Goal: Information Seeking & Learning: Learn about a topic

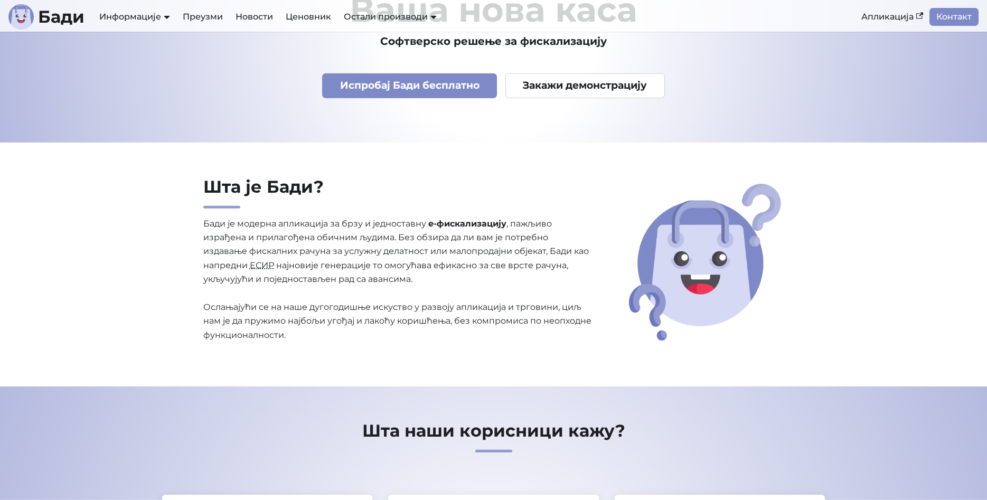
scroll to position [108, 0]
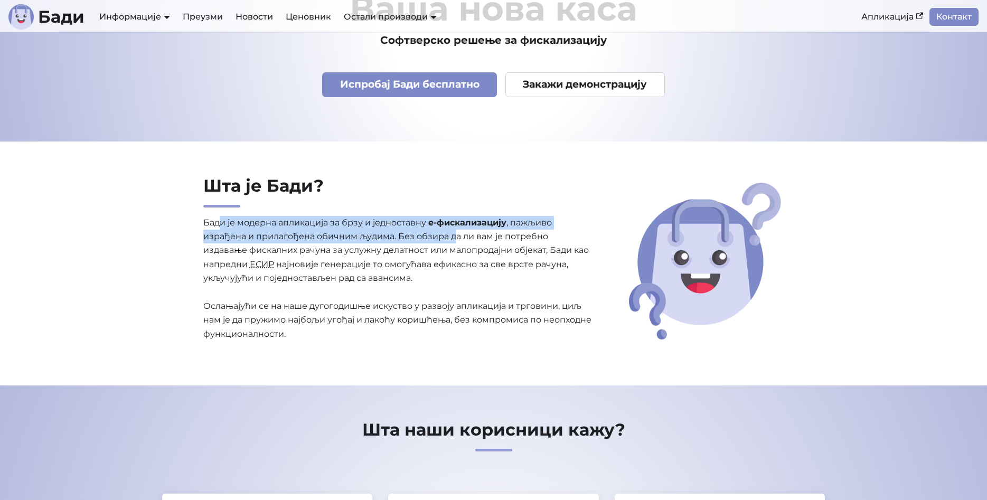
drag, startPoint x: 217, startPoint y: 225, endPoint x: 453, endPoint y: 242, distance: 236.0
click at [453, 242] on p "Бади је модерна апликација за брзу и једноставну е-фискализацију , пажљиво изра…" at bounding box center [398, 279] width 390 height 126
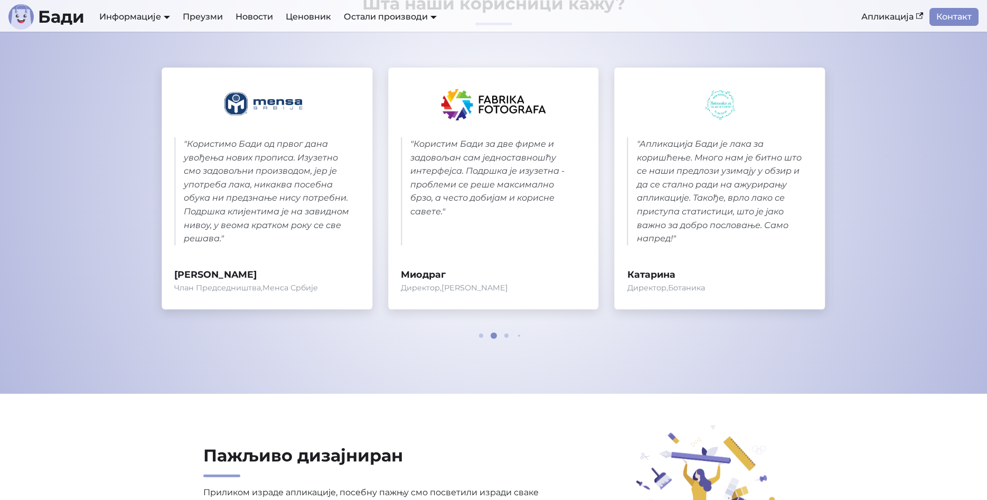
scroll to position [538, 0]
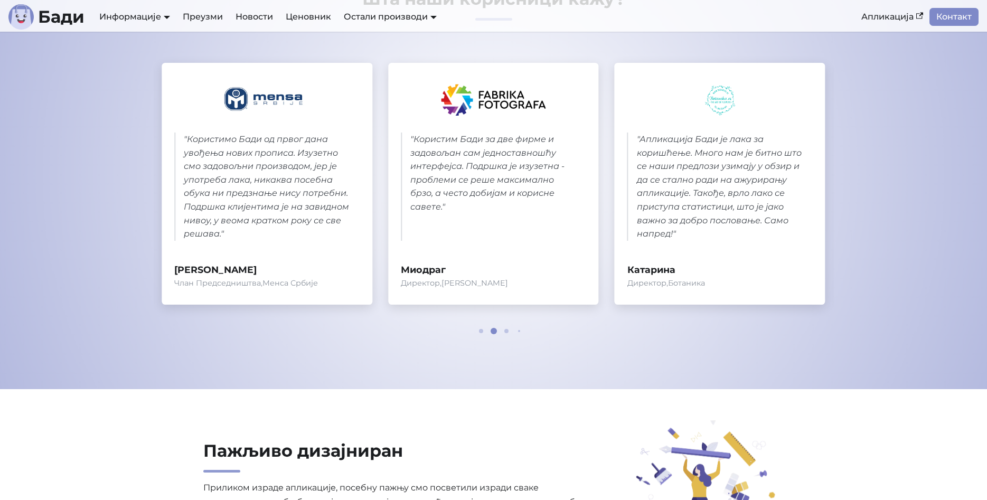
click at [504, 332] on div at bounding box center [493, 331] width 63 height 6
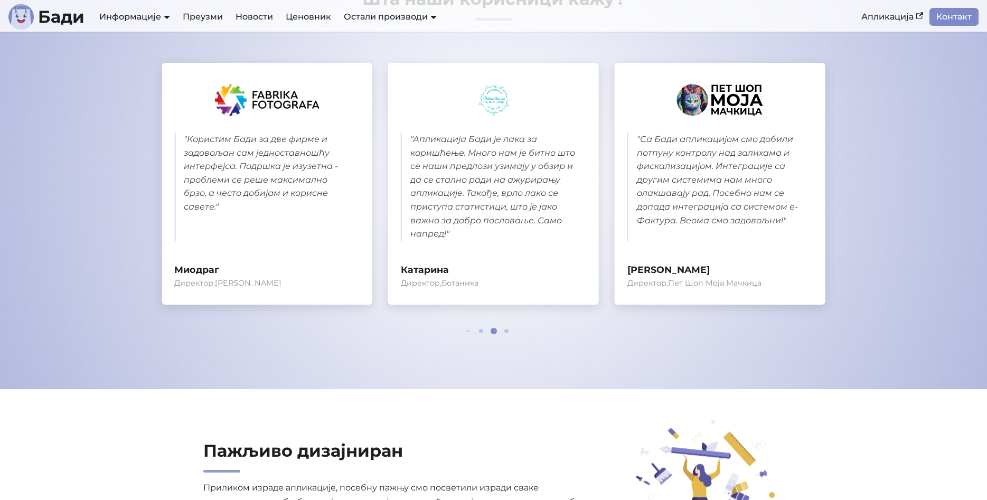
click at [507, 332] on span at bounding box center [506, 331] width 4 height 4
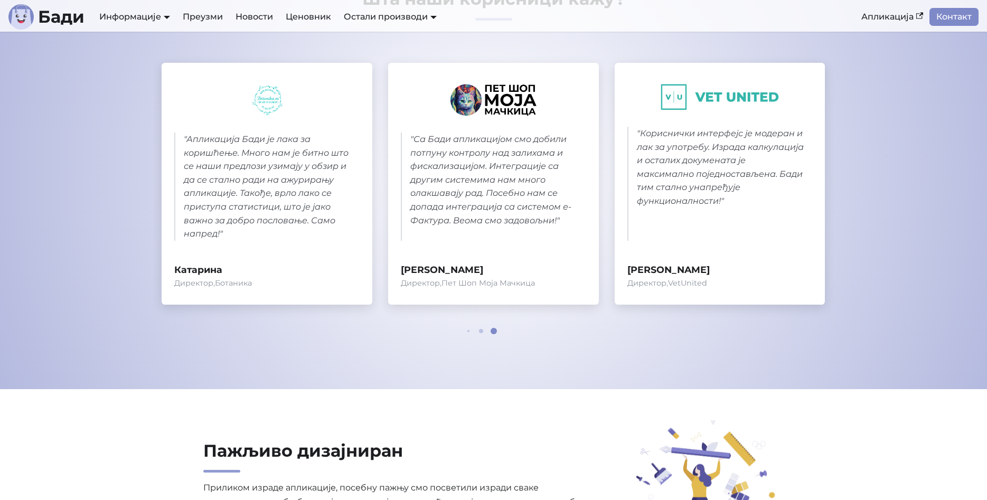
click at [469, 332] on div at bounding box center [493, 331] width 63 height 6
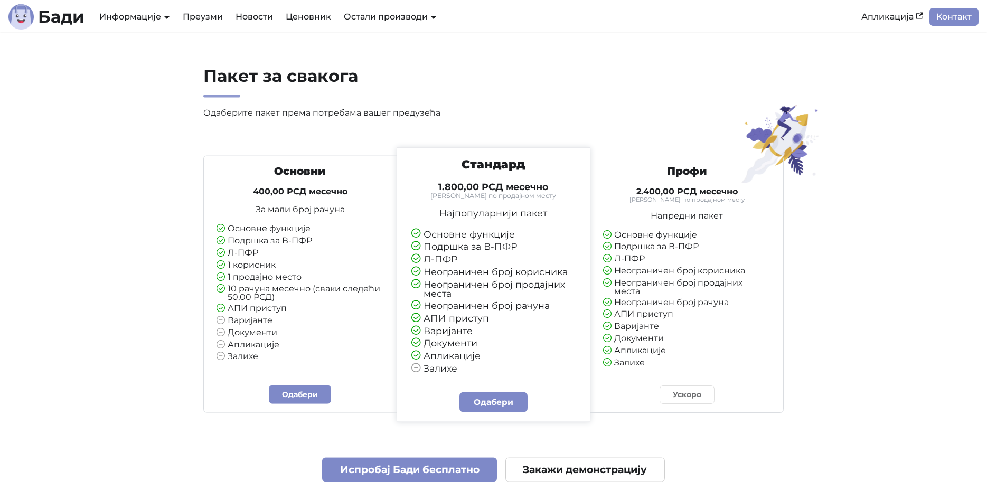
scroll to position [2369, 0]
drag, startPoint x: 234, startPoint y: 224, endPoint x: 241, endPoint y: 276, distance: 52.7
click at [241, 276] on ul "Основне функције Подршка за В-ПФР Л-ПФР 1 корисник 1 продајно место 10 рачуна м…" at bounding box center [299, 292] width 167 height 137
click at [265, 265] on li "1 корисник" at bounding box center [299, 265] width 167 height 10
click at [282, 261] on li "1 корисник" at bounding box center [299, 265] width 167 height 10
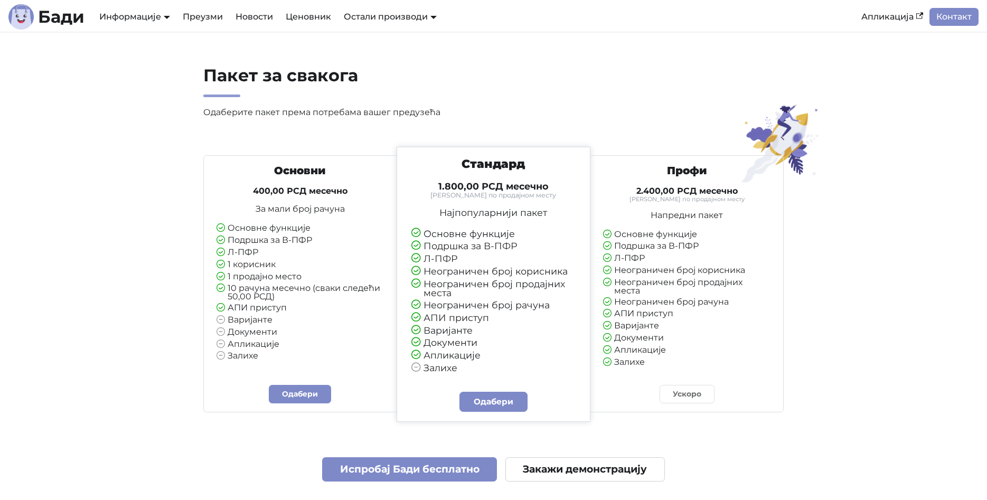
click at [297, 272] on li "1 продајно место" at bounding box center [299, 277] width 167 height 10
click at [300, 285] on li "10 рачуна месечно (сваки следећи 50,00 РСД)" at bounding box center [299, 292] width 167 height 17
click at [300, 284] on li "10 рачуна месечно (сваки следећи 50,00 РСД)" at bounding box center [299, 292] width 167 height 17
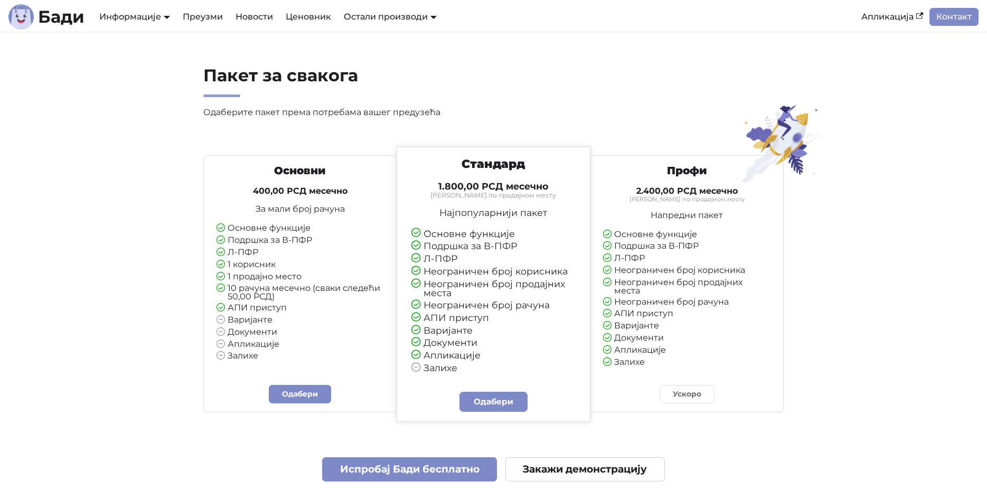
click at [300, 284] on li "10 рачуна месечно (сваки следећи 50,00 РСД)" at bounding box center [299, 292] width 167 height 17
click at [487, 241] on li "Подршка за В-ПФР" at bounding box center [493, 246] width 165 height 10
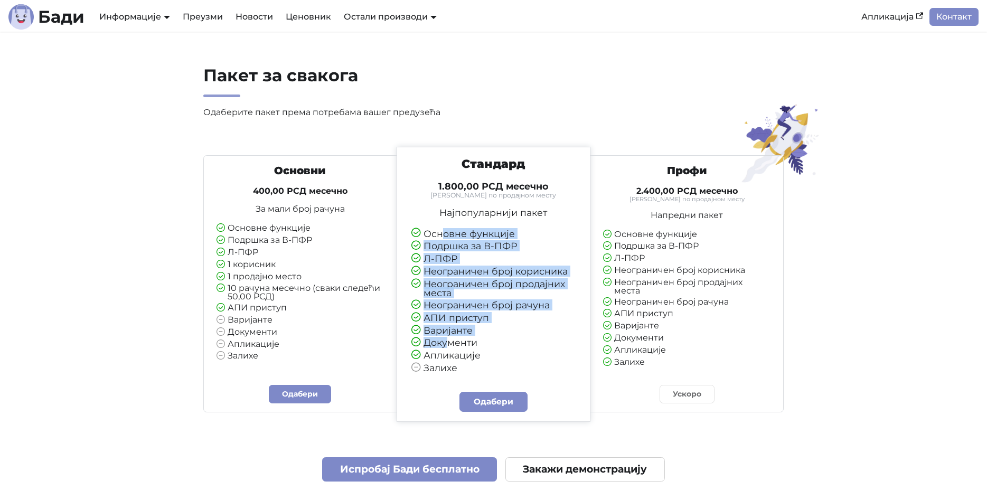
drag, startPoint x: 440, startPoint y: 236, endPoint x: 449, endPoint y: 339, distance: 102.8
click at [449, 339] on ul "Основне функције Подршка за В-ПФР Л-ПФР Неограничен број корисника Неограничен …" at bounding box center [493, 301] width 165 height 144
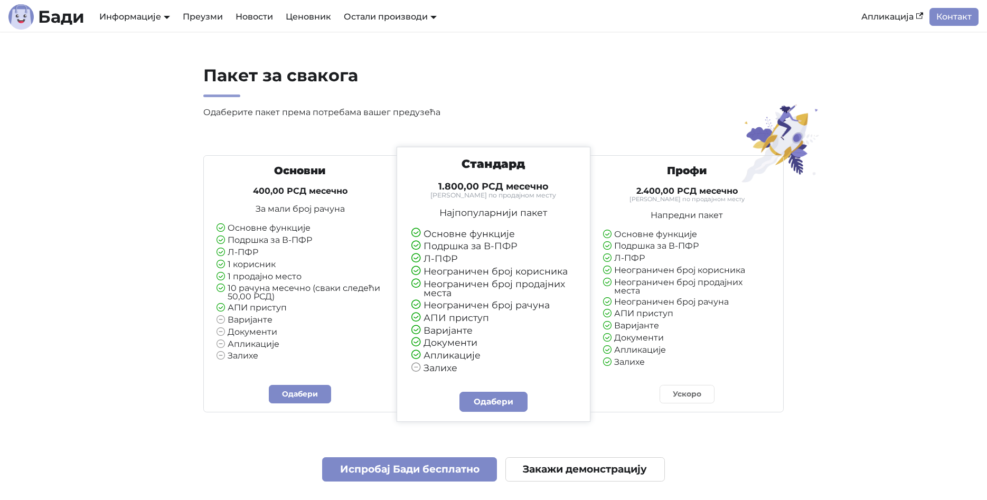
click at [462, 346] on li "Документи" at bounding box center [493, 343] width 165 height 10
drag, startPoint x: 441, startPoint y: 273, endPoint x: 575, endPoint y: 272, distance: 133.6
click at [575, 272] on li "Неограничен број корисника" at bounding box center [493, 272] width 165 height 10
drag, startPoint x: 566, startPoint y: 277, endPoint x: 452, endPoint y: 283, distance: 114.7
click at [452, 282] on ul "Основне функције Подршка за В-ПФР Л-ПФР Неограничен број корисника Неограничен …" at bounding box center [493, 301] width 165 height 144
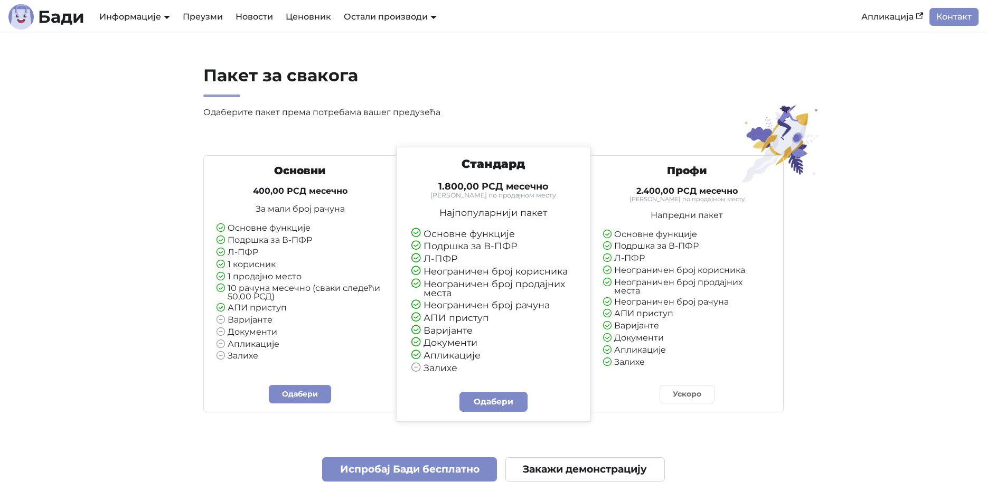
click at [450, 294] on li "Неограничен број продајних места" at bounding box center [493, 288] width 165 height 18
click at [450, 293] on li "Неограничен број продајних места" at bounding box center [493, 288] width 165 height 18
click at [465, 182] on h4 "1.800,00 РСД месечно" at bounding box center [493, 187] width 165 height 12
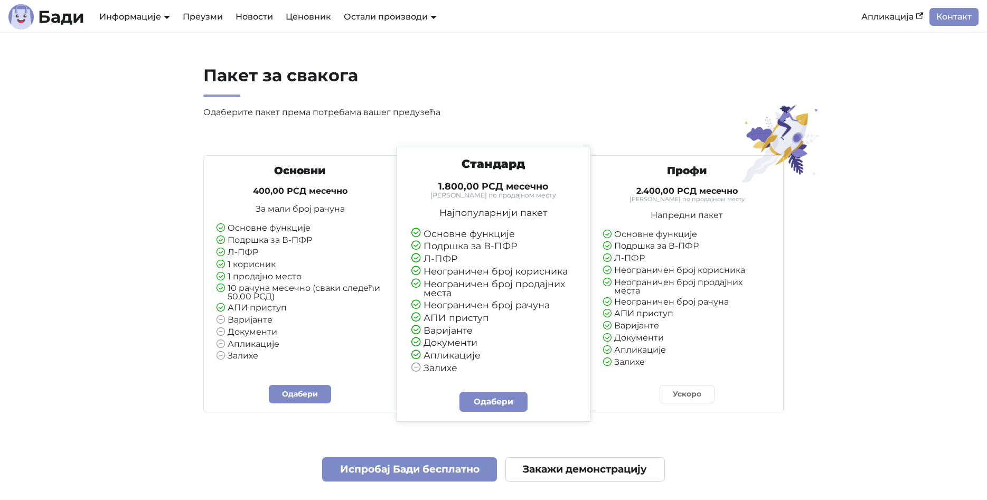
click at [465, 182] on h4 "1.800,00 РСД месечно" at bounding box center [493, 187] width 165 height 12
click at [657, 196] on small "[PERSON_NAME] по продајном месту" at bounding box center [686, 199] width 167 height 6
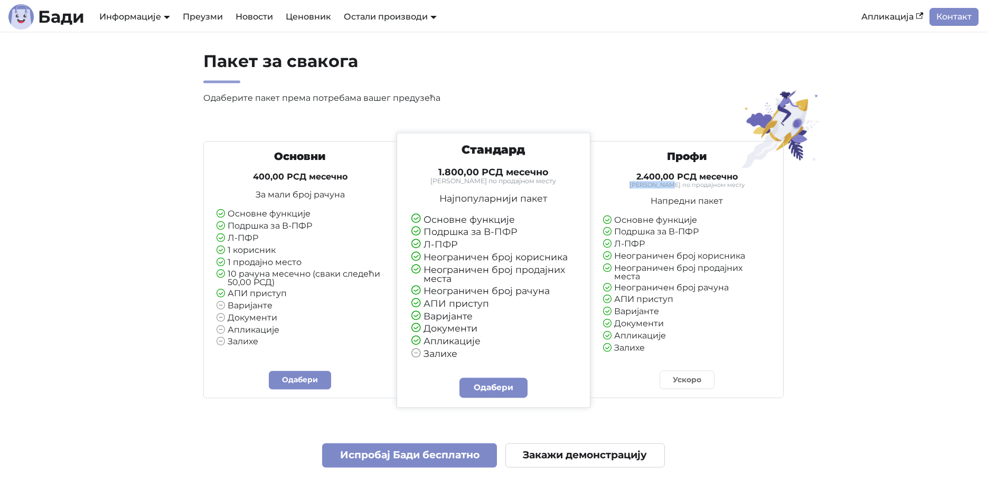
scroll to position [2315, 0]
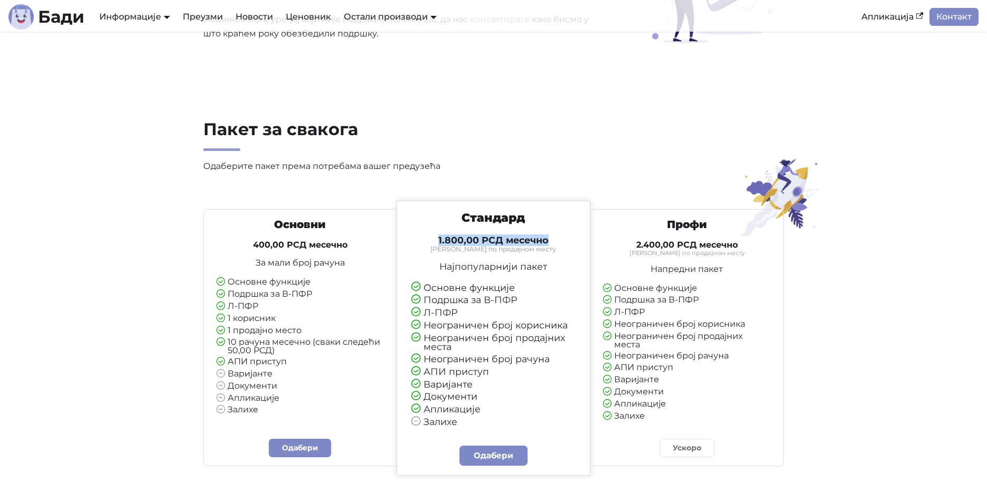
click at [586, 242] on div "Стандард 1.800,00 РСД месечно Тарифирано по продајном месту Најпопуларнији паке…" at bounding box center [493, 338] width 194 height 274
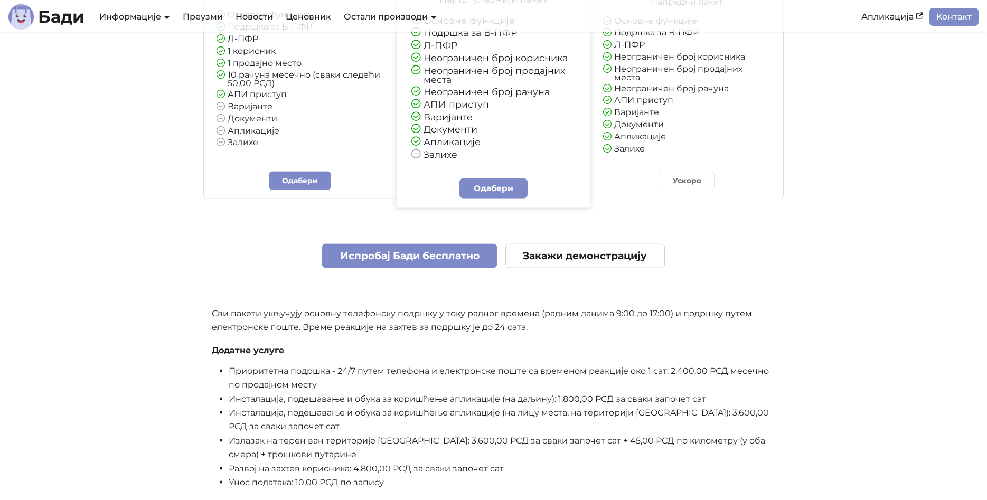
scroll to position [2638, 0]
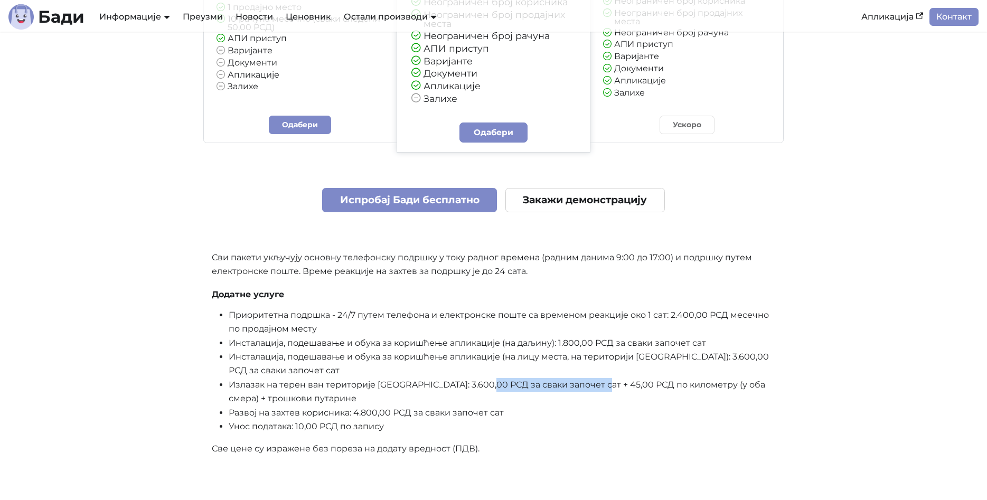
drag, startPoint x: 493, startPoint y: 387, endPoint x: 600, endPoint y: 389, distance: 106.6
click at [600, 389] on li "Излазак на терен ван територије [GEOGRAPHIC_DATA]: 3.600,00 РСД за сваки започе…" at bounding box center [502, 392] width 547 height 28
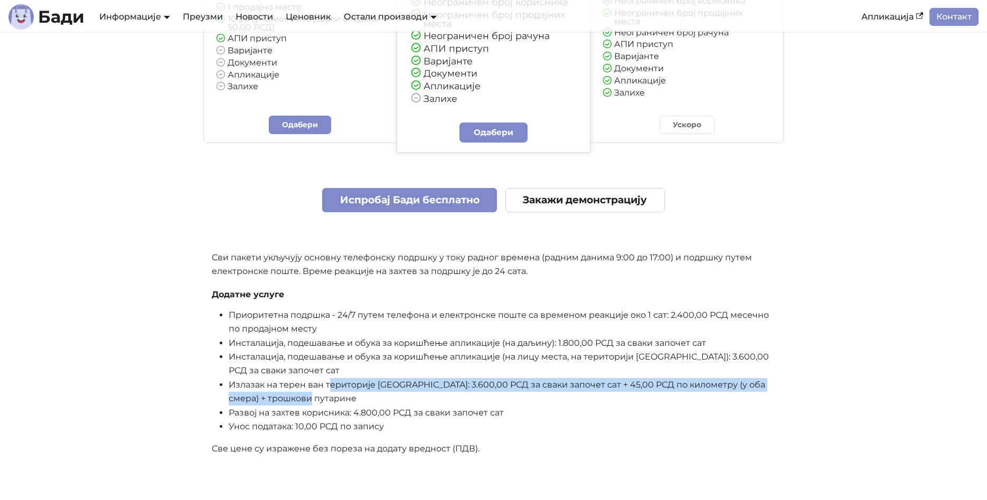
drag, startPoint x: 331, startPoint y: 390, endPoint x: 373, endPoint y: 397, distance: 42.3
click at [373, 397] on li "Излазак на терен ван територије [GEOGRAPHIC_DATA]: 3.600,00 РСД за сваки започе…" at bounding box center [502, 392] width 547 height 28
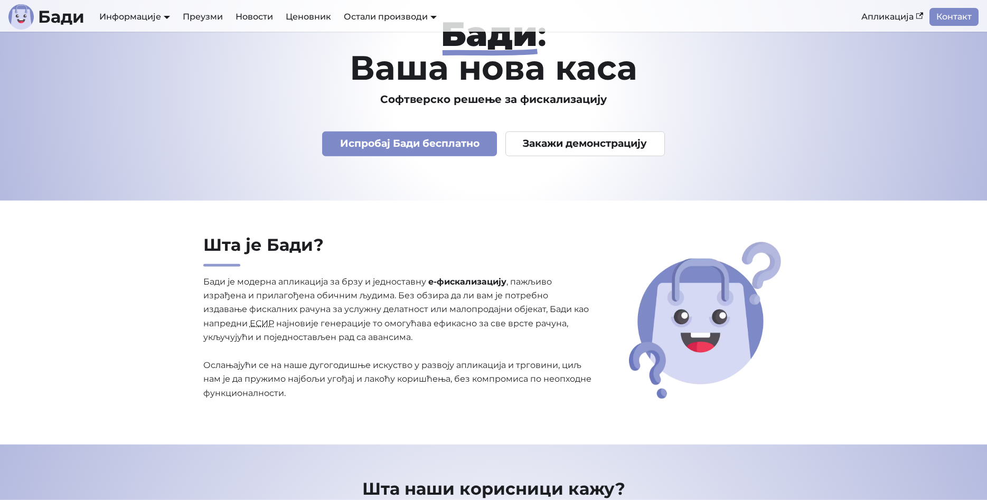
scroll to position [0, 0]
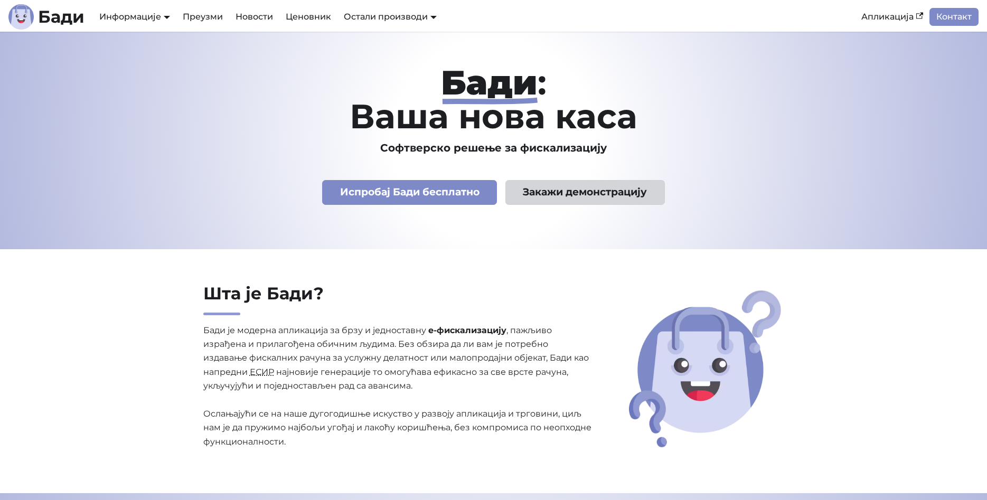
click at [551, 198] on link "Закажи демонстрацију" at bounding box center [584, 192] width 159 height 25
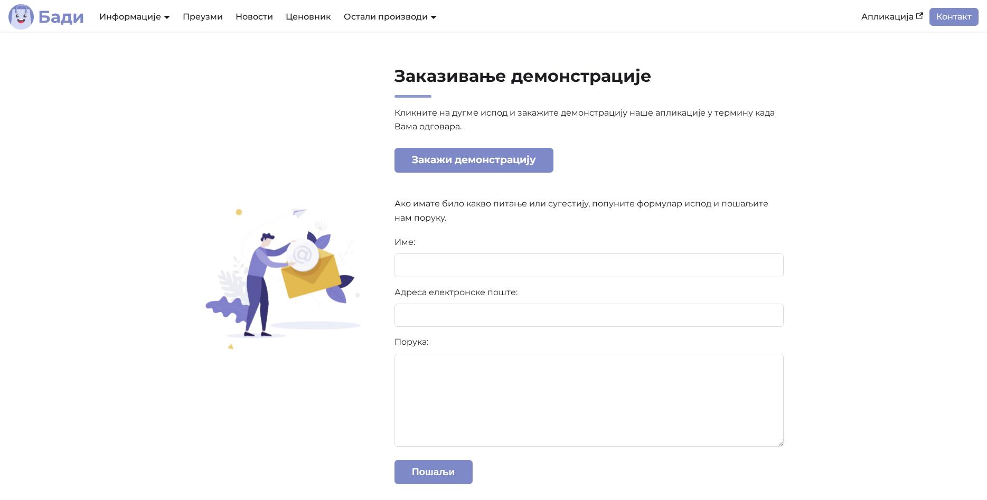
click at [50, 17] on b "Бади" at bounding box center [61, 16] width 46 height 17
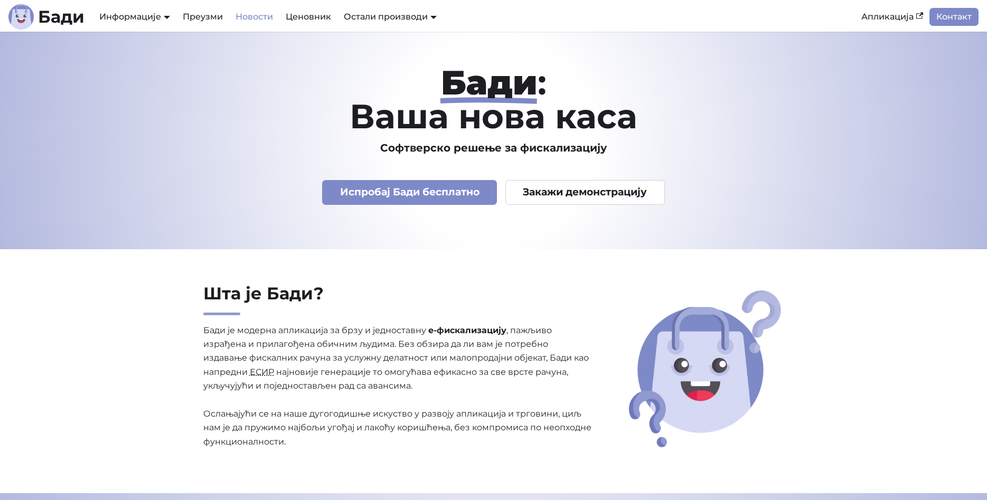
click at [249, 18] on link "Новости" at bounding box center [254, 17] width 50 height 18
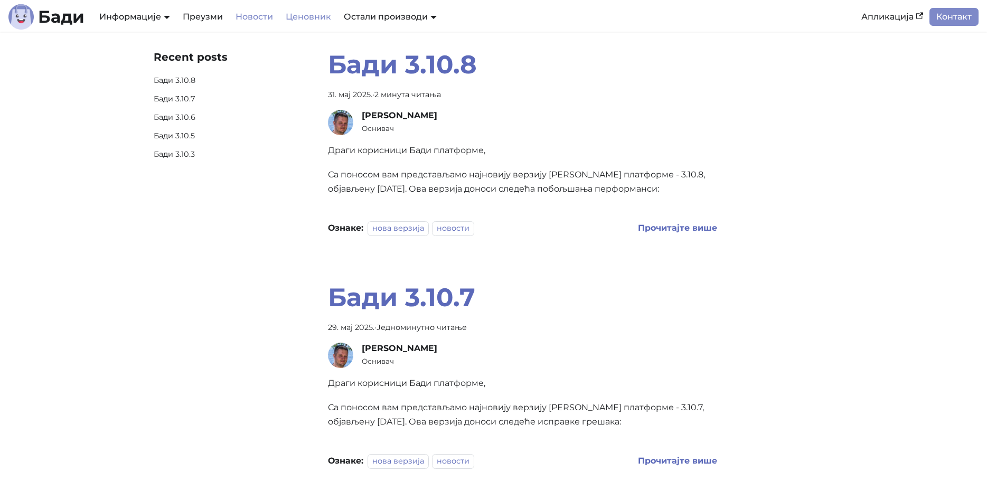
click at [311, 10] on link "Ценовник" at bounding box center [308, 17] width 58 height 18
